Goal: Task Accomplishment & Management: Complete application form

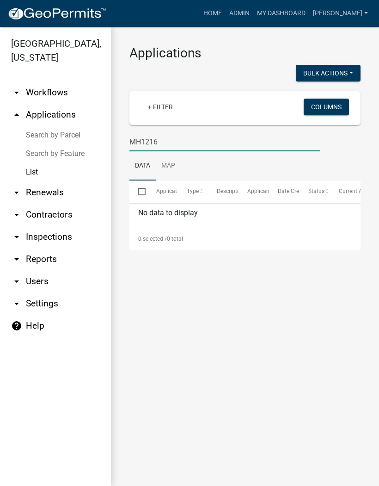
click at [142, 141] on input "MH1216" at bounding box center [224, 141] width 191 height 19
click at [143, 142] on input "MH1216" at bounding box center [224, 141] width 191 height 19
click at [140, 142] on input "MH1216" at bounding box center [224, 141] width 191 height 19
click at [139, 144] on input "MH1216" at bounding box center [224, 141] width 191 height 19
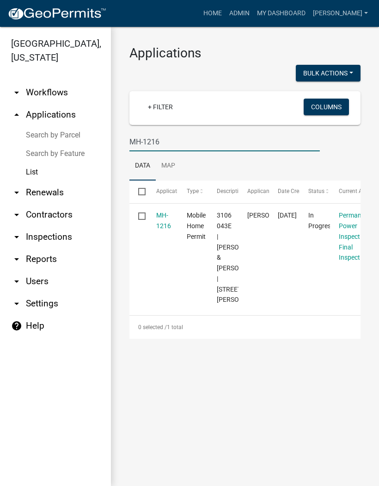
type input "MH-1216"
click at [167, 212] on link "MH-1216" at bounding box center [163, 220] width 15 height 18
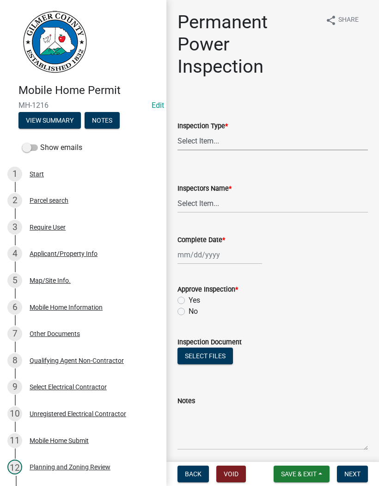
click at [217, 140] on select "Select Item... Permanent Power" at bounding box center [273, 140] width 191 height 19
select select "08dc4791-66c6-4c86-9d3e-afcbe29d4e52"
click at [209, 201] on select "Select Item... [PERSON_NAME] ([PERSON_NAME]) EParks ([PERSON_NAME]) [PERSON_NAM…" at bounding box center [273, 203] width 191 height 19
select select "8dfc8809-68b2-4bc3-a0d1-6f7e000e7487"
click at [204, 253] on div at bounding box center [220, 254] width 85 height 19
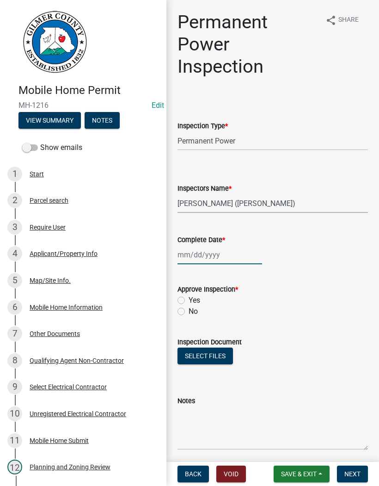
select select "8"
select select "2025"
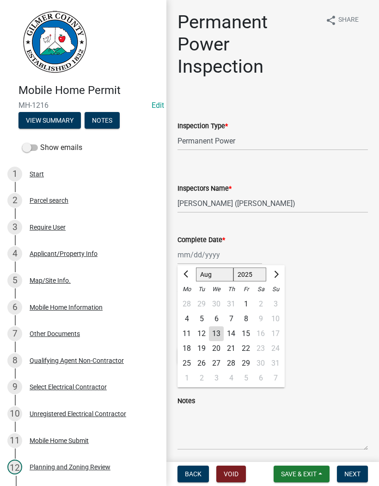
click at [215, 331] on div "13" at bounding box center [216, 333] width 15 height 15
type input "[DATE]"
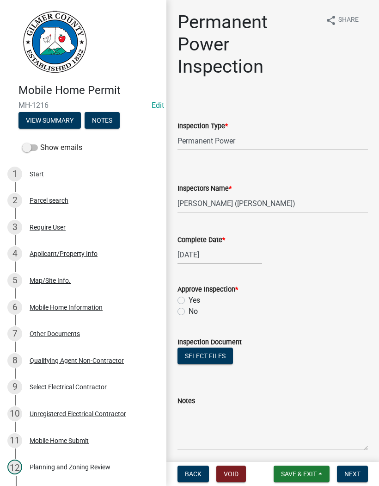
click at [189, 299] on label "Yes" at bounding box center [195, 300] width 12 height 11
click at [189, 299] on input "Yes" at bounding box center [192, 298] width 6 height 6
radio input "true"
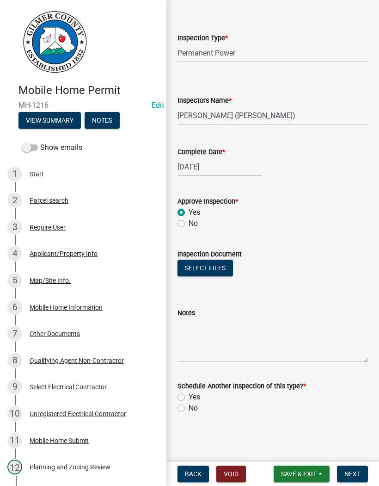
scroll to position [88, 0]
click at [189, 409] on label "No" at bounding box center [193, 407] width 9 height 11
click at [189, 408] on input "No" at bounding box center [192, 405] width 6 height 6
radio input "true"
click at [360, 467] on button "Next" at bounding box center [352, 473] width 31 height 17
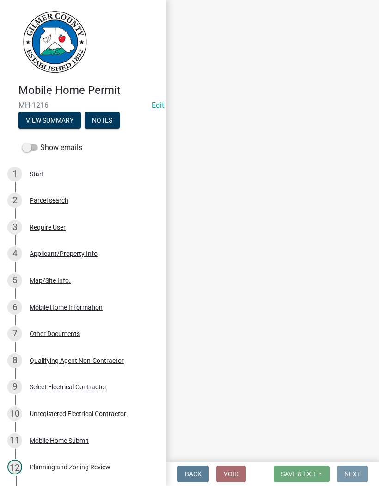
scroll to position [0, 0]
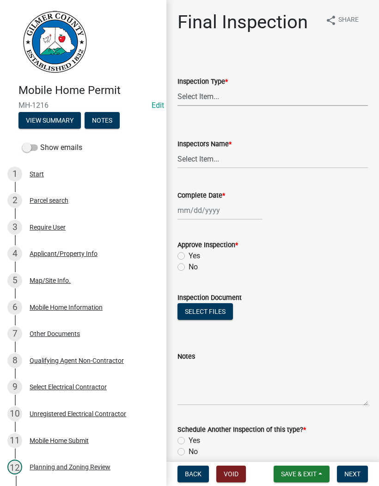
click at [220, 94] on select "Select Item... Final" at bounding box center [273, 96] width 191 height 19
select select "68ea9506-92d8-4c77-854c-a0c5738c2580"
click at [214, 154] on select "Select Item... [PERSON_NAME] ([PERSON_NAME]) EParks ([PERSON_NAME]) [PERSON_NAM…" at bounding box center [273, 158] width 191 height 19
click at [210, 159] on select "Select Item... [PERSON_NAME] ([PERSON_NAME]) EParks ([PERSON_NAME]) [PERSON_NAM…" at bounding box center [273, 158] width 191 height 19
select select "8dfc8809-68b2-4bc3-a0d1-6f7e000e7487"
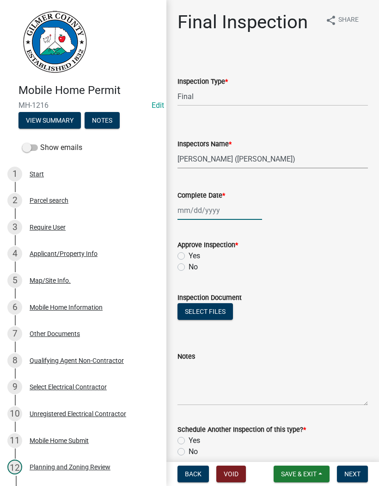
click at [198, 208] on div at bounding box center [220, 210] width 85 height 19
select select "8"
select select "2025"
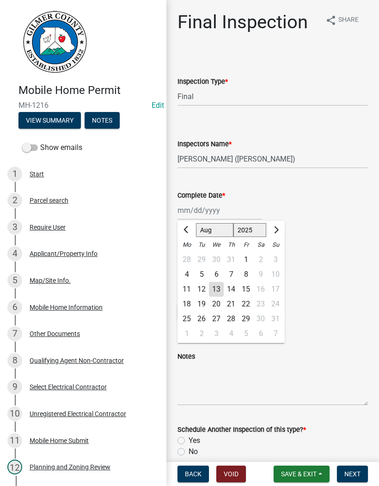
click at [217, 289] on div "13" at bounding box center [216, 289] width 15 height 15
type input "[DATE]"
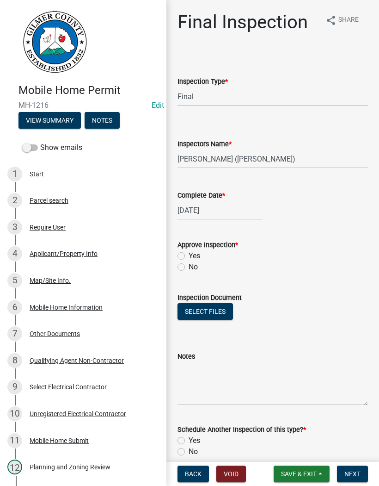
click at [189, 254] on label "Yes" at bounding box center [195, 255] width 12 height 11
click at [189, 254] on input "Yes" at bounding box center [192, 253] width 6 height 6
radio input "true"
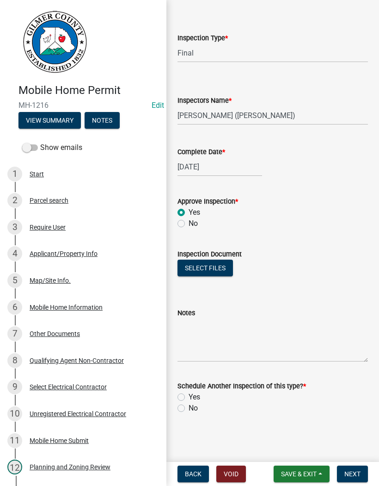
scroll to position [43, 0]
click at [189, 410] on label "No" at bounding box center [193, 407] width 9 height 11
click at [189, 408] on input "No" at bounding box center [192, 405] width 6 height 6
radio input "true"
click at [361, 471] on button "Next" at bounding box center [352, 473] width 31 height 17
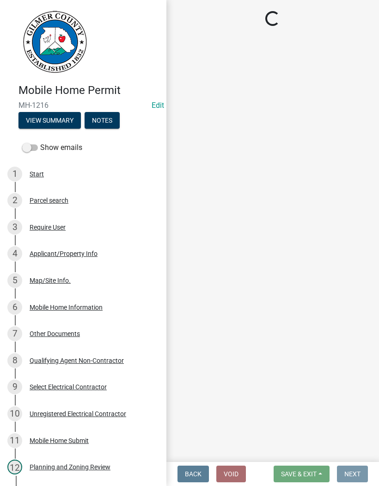
scroll to position [0, 0]
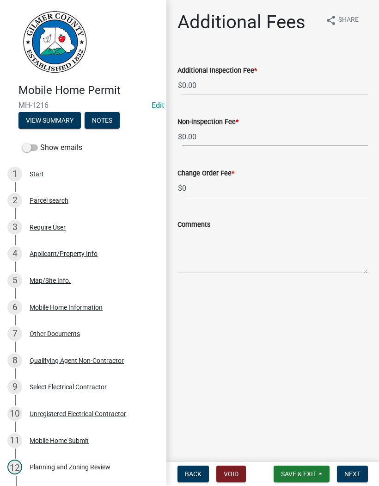
click at [313, 468] on button "Save & Exit" at bounding box center [302, 473] width 56 height 17
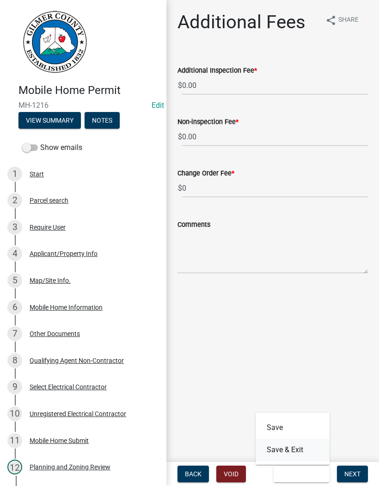
click at [296, 450] on button "Save & Exit" at bounding box center [293, 449] width 74 height 22
